Goal: Information Seeking & Learning: Learn about a topic

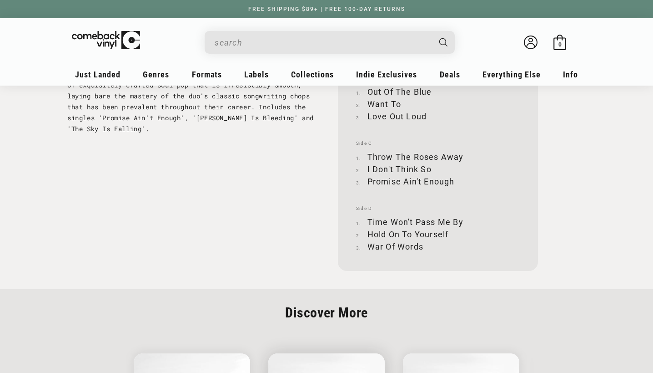
scroll to position [1274, 0]
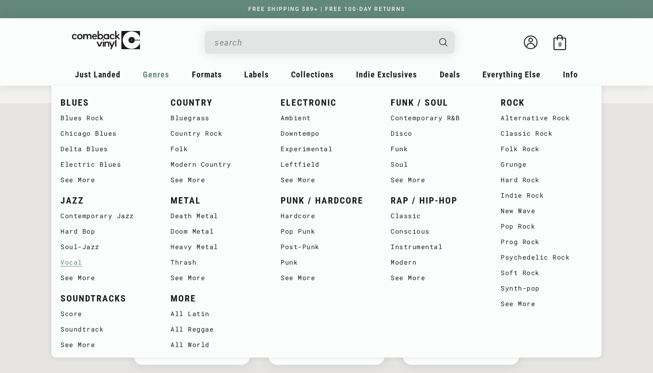
click at [75, 269] on link "Vocal" at bounding box center [107, 261] width 92 height 15
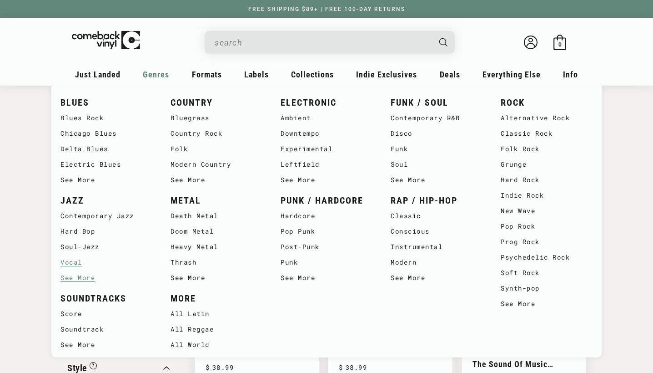
click at [78, 276] on link "See More" at bounding box center [107, 277] width 92 height 15
click at [515, 228] on link "Pop Rock" at bounding box center [547, 225] width 92 height 15
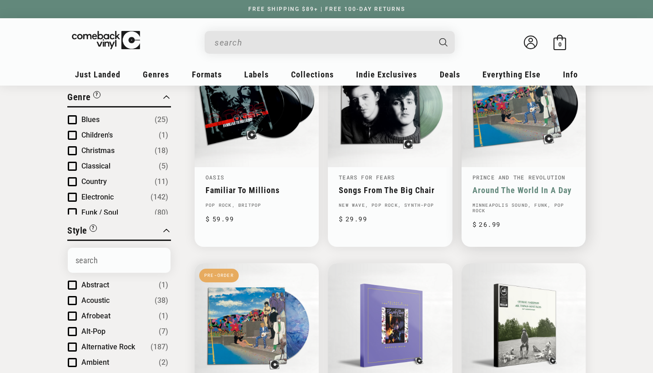
scroll to position [136, 0]
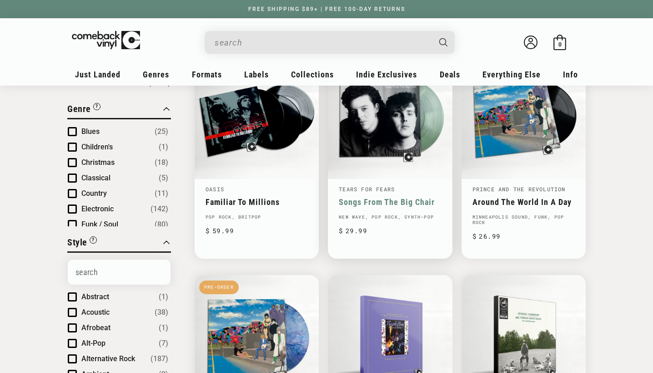
click at [382, 207] on link "Songs From The Big Chair" at bounding box center [390, 202] width 102 height 10
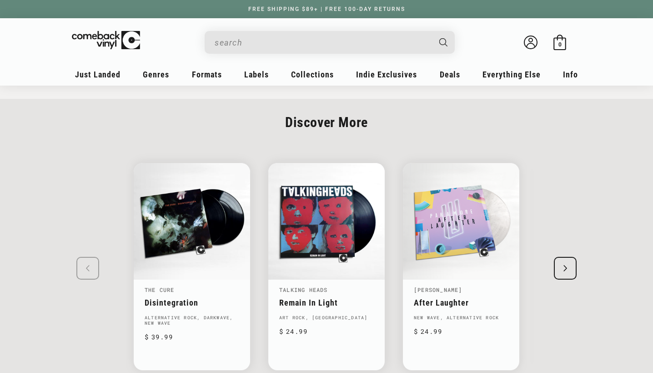
scroll to position [910, 0]
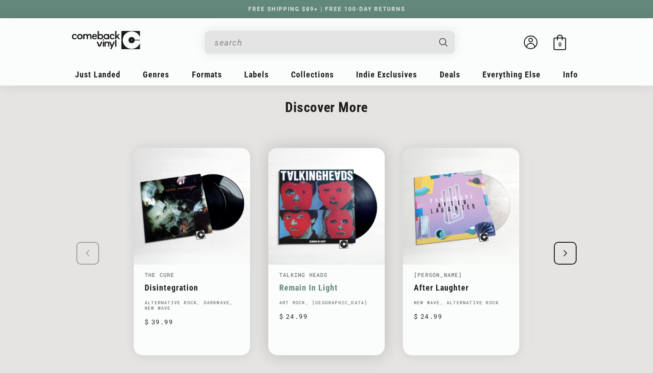
click at [368, 283] on link "Remain In Light" at bounding box center [326, 288] width 95 height 10
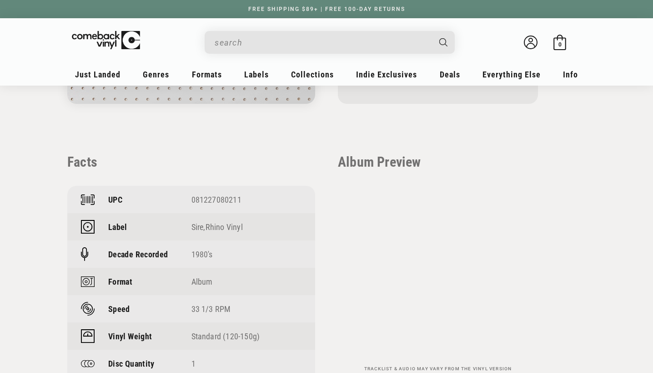
scroll to position [591, 0]
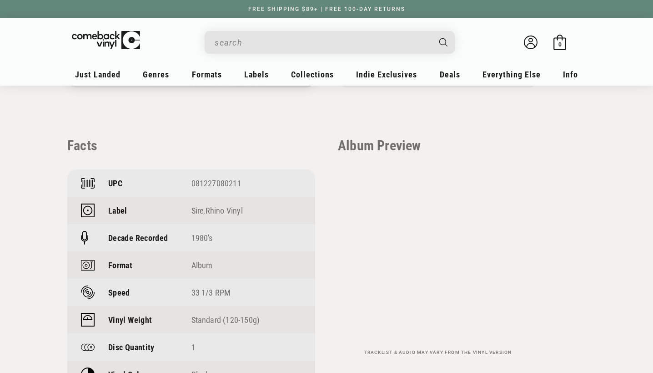
click at [268, 45] on input "When autocomplete results are available use up and down arrows to review and en…" at bounding box center [323, 42] width 216 height 19
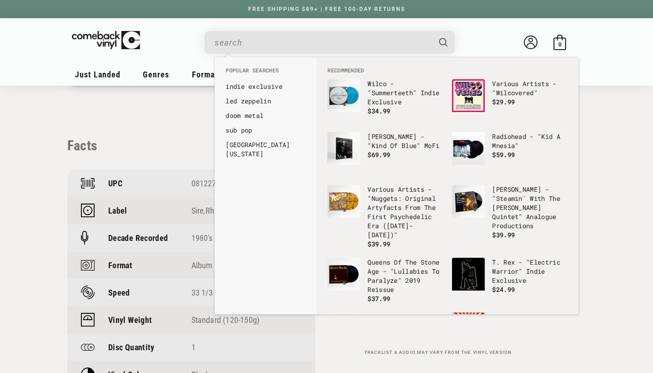
type input "t"
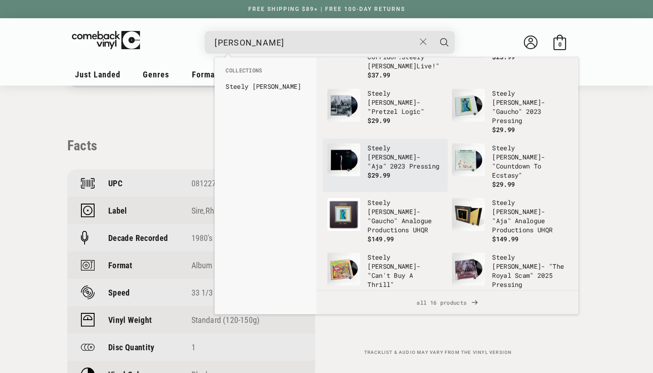
scroll to position [55, 0]
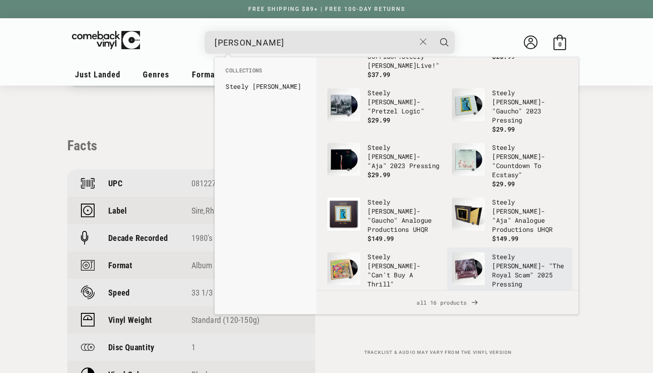
type input "steely dan"
click at [484, 264] on link "Steely Dan - "The Royal Scam" 2025 Pressing $29.99" at bounding box center [510, 274] width 116 height 45
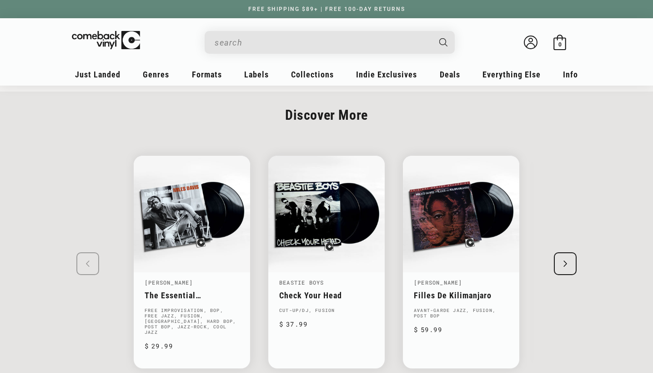
scroll to position [1183, 0]
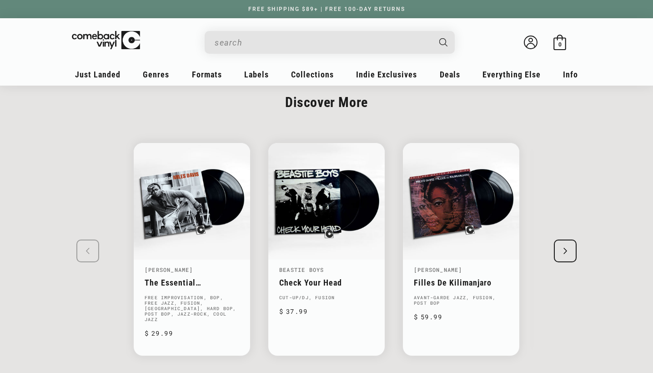
click at [54, 209] on swiper-slide "[PERSON_NAME] The Essential [PERSON_NAME] Free Improvisation, Bop, Free Jazz, F…" at bounding box center [327, 248] width 564 height 245
click at [54, 222] on swiper-slide "[PERSON_NAME] The Essential [PERSON_NAME] Free Improvisation, Bop, Free Jazz, F…" at bounding box center [327, 248] width 564 height 245
